Goal: Task Accomplishment & Management: Use online tool/utility

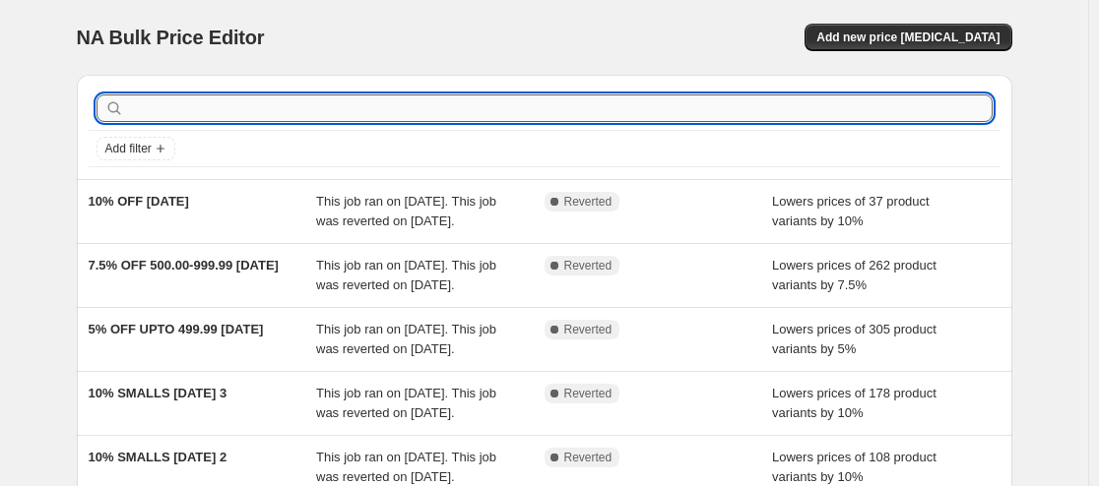
click at [456, 110] on input "text" at bounding box center [560, 109] width 864 height 28
type input "ninja"
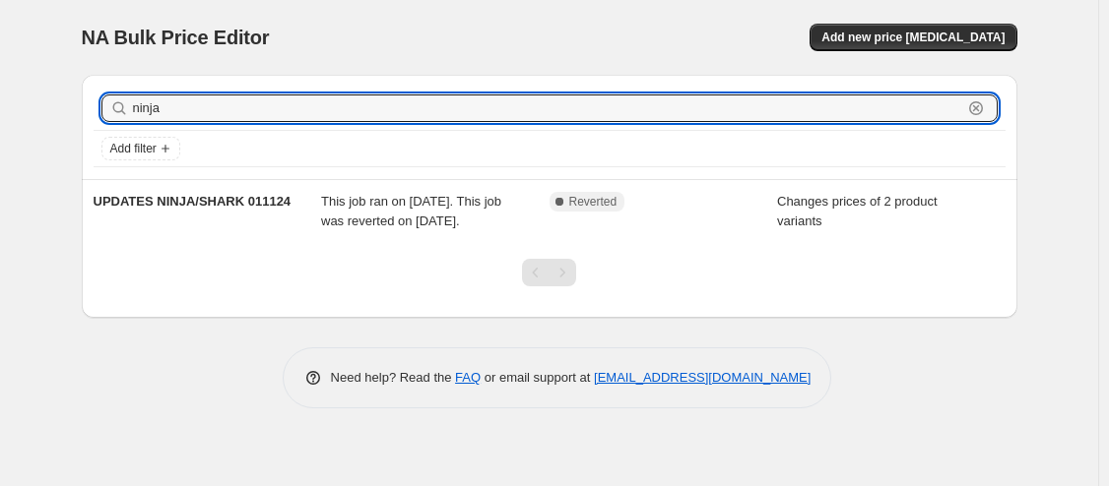
click at [456, 112] on input "ninja" at bounding box center [547, 109] width 829 height 28
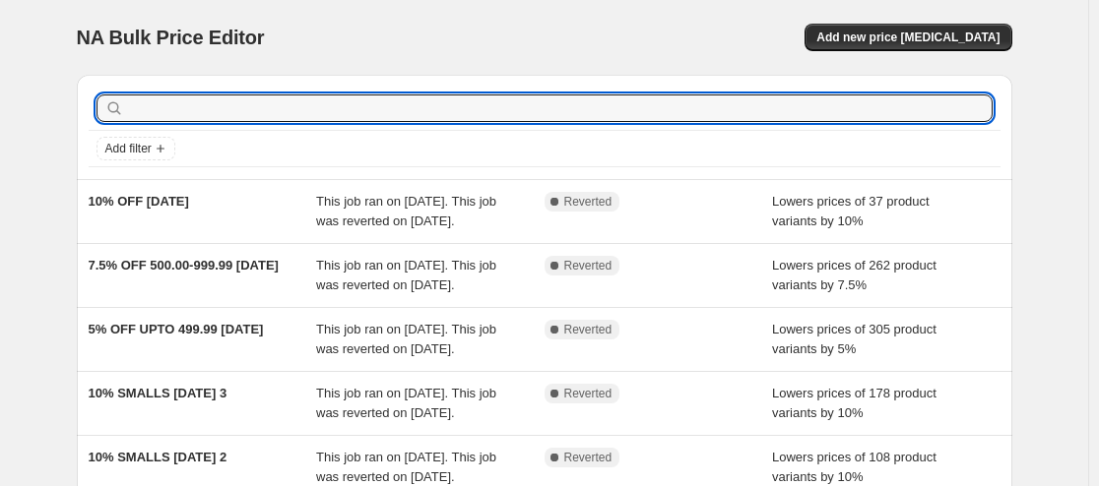
click at [456, 112] on input "text" at bounding box center [560, 109] width 864 height 28
type input "20"
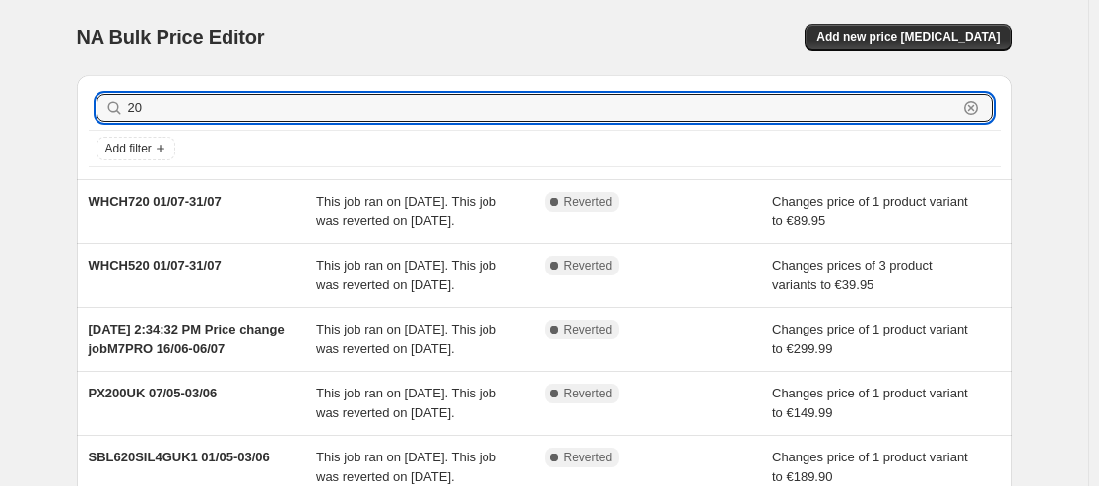
click at [456, 112] on input "20" at bounding box center [542, 109] width 829 height 28
type input "2"
